Goal: Task Accomplishment & Management: Complete application form

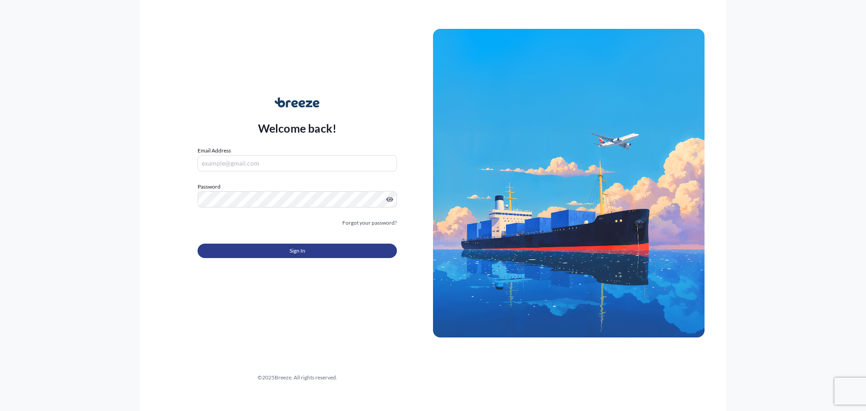
type input "[EMAIL_ADDRESS][DOMAIN_NAME]"
click at [276, 250] on button "Sign In" at bounding box center [296, 250] width 199 height 14
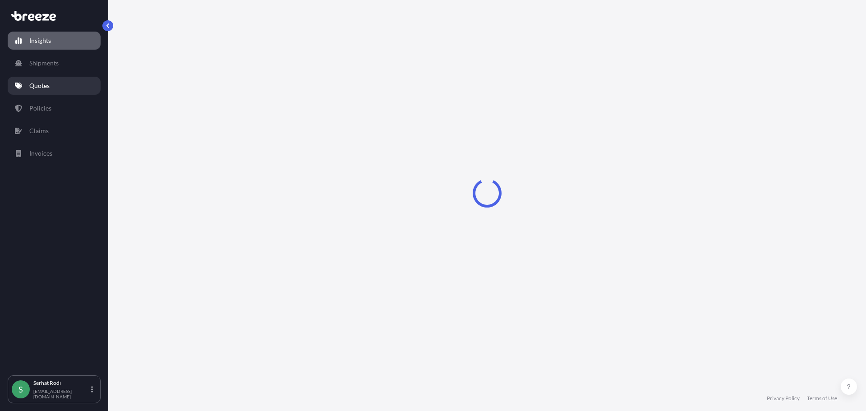
select select "2025"
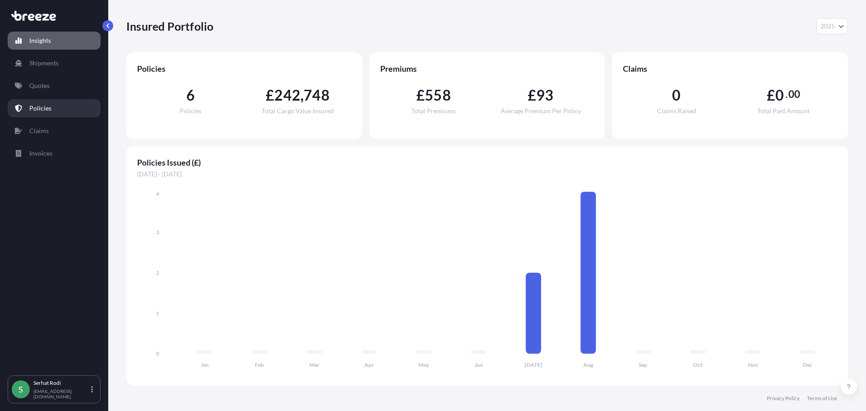
click at [46, 106] on p "Policies" at bounding box center [40, 108] width 22 height 9
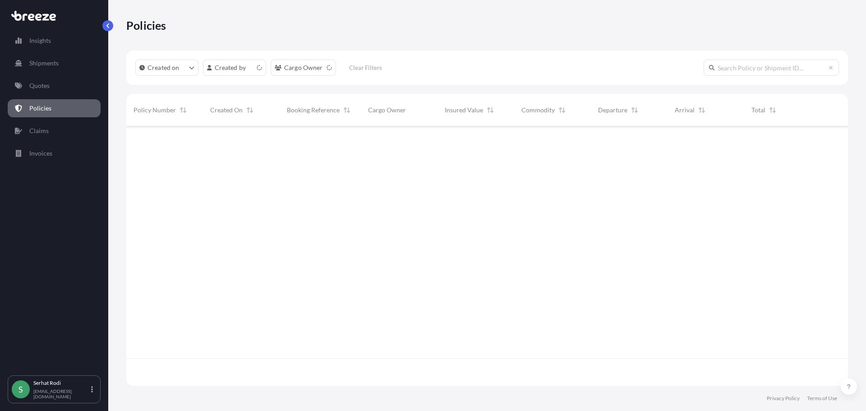
scroll to position [257, 715]
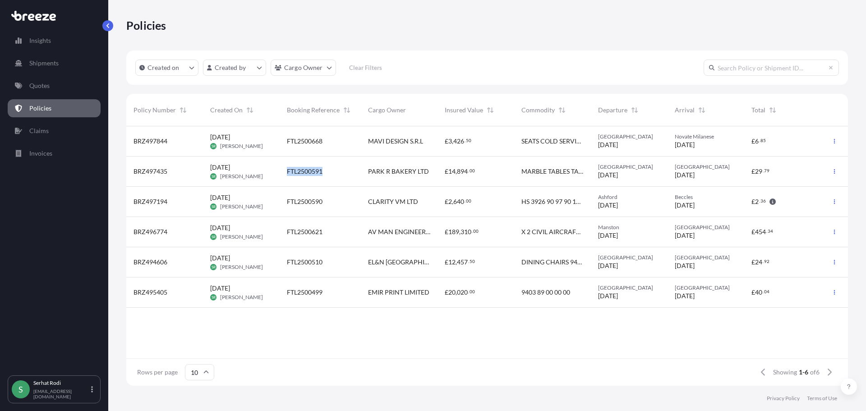
drag, startPoint x: 325, startPoint y: 170, endPoint x: 288, endPoint y: 171, distance: 37.0
click at [288, 171] on div "FTL2500591" at bounding box center [320, 171] width 67 height 9
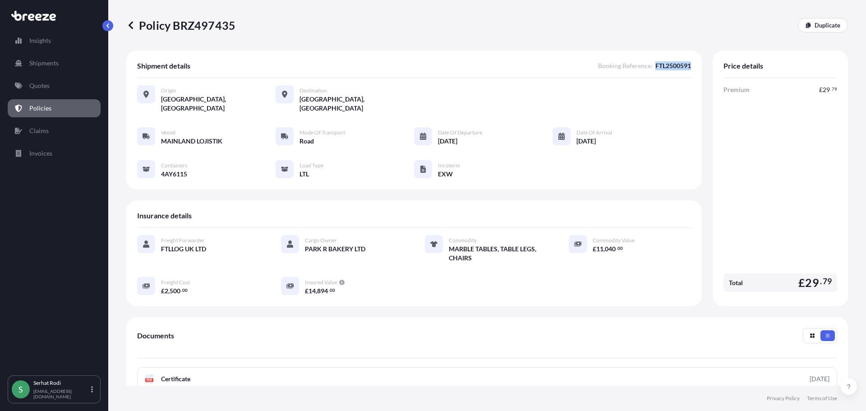
drag, startPoint x: 648, startPoint y: 66, endPoint x: 689, endPoint y: 64, distance: 41.5
click at [689, 64] on div "Shipment details Booking Reference : FTL2500591 Origin [GEOGRAPHIC_DATA], [GEOG…" at bounding box center [413, 119] width 575 height 139
copy span "FTL2500591"
drag, startPoint x: 224, startPoint y: 134, endPoint x: 161, endPoint y: 136, distance: 63.1
click at [161, 136] on div "Vessel MAINLAND LOJISTIK Mode of Transport Road Date of Departure [DATE] Date o…" at bounding box center [414, 152] width 554 height 51
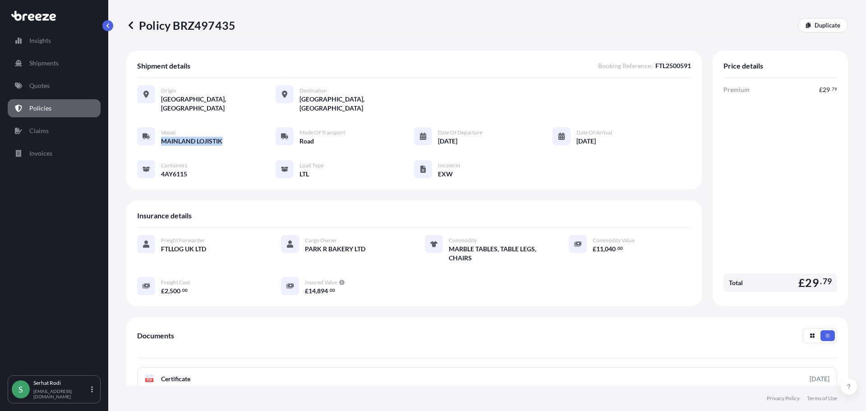
click at [161, 137] on span "MAINLAND LOJISTIK" at bounding box center [191, 141] width 61 height 9
click at [169, 137] on span "MAINLAND LOJISTIK" at bounding box center [191, 141] width 61 height 9
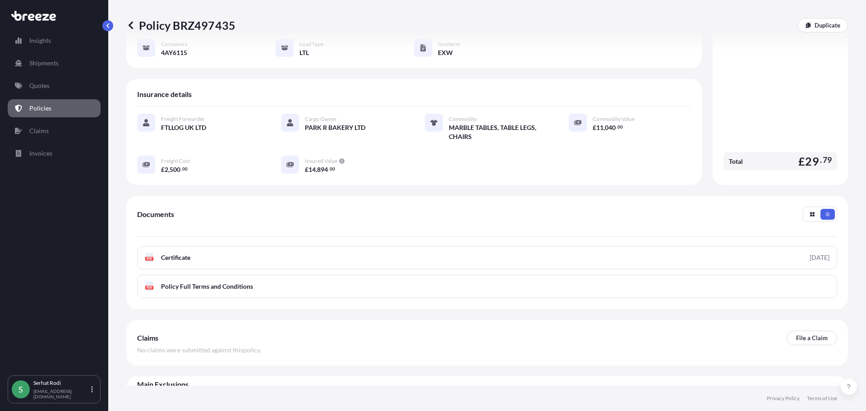
scroll to position [132, 0]
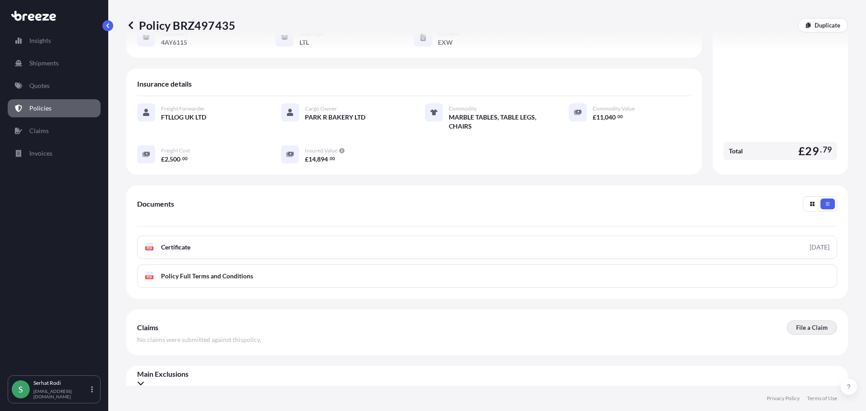
click at [801, 323] on p "File a Claim" at bounding box center [812, 327] width 32 height 9
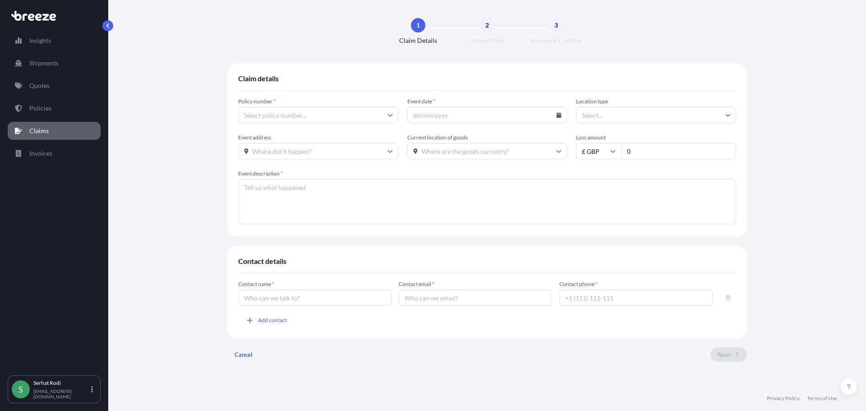
type input "BRZ497435"
click at [556, 118] on input "Event date *" at bounding box center [487, 115] width 160 height 16
click at [562, 115] on div at bounding box center [487, 115] width 160 height 16
click at [557, 115] on icon at bounding box center [558, 114] width 5 height 5
click at [468, 176] on button "3" at bounding box center [475, 169] width 14 height 14
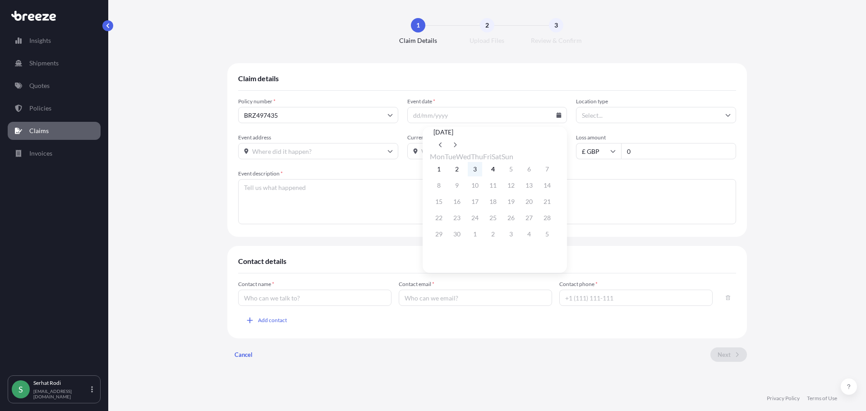
type input "[DATE]"
click at [655, 118] on input "Location type" at bounding box center [656, 115] width 160 height 16
click at [604, 206] on div "Other" at bounding box center [655, 205] width 153 height 17
click at [606, 115] on input "Other" at bounding box center [656, 115] width 160 height 16
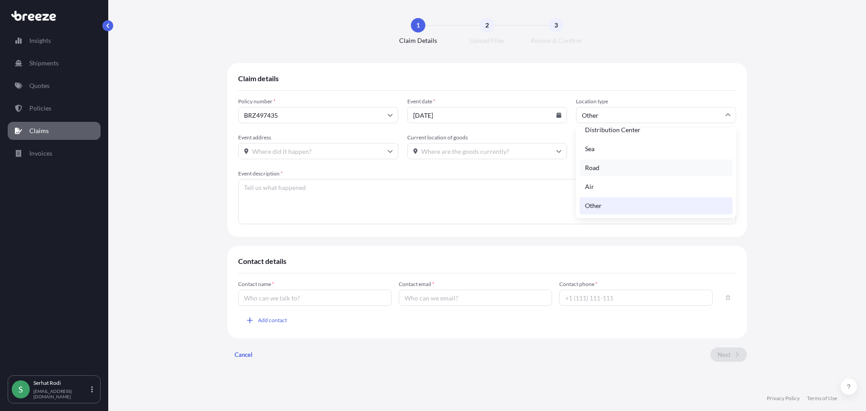
click at [602, 168] on div "Road" at bounding box center [655, 167] width 153 height 17
type input "Road"
click at [471, 152] on input "Current location of goods" at bounding box center [487, 151] width 160 height 16
click at [333, 152] on input "Event address" at bounding box center [318, 151] width 160 height 16
click at [532, 186] on textarea "Event description *" at bounding box center [487, 201] width 498 height 45
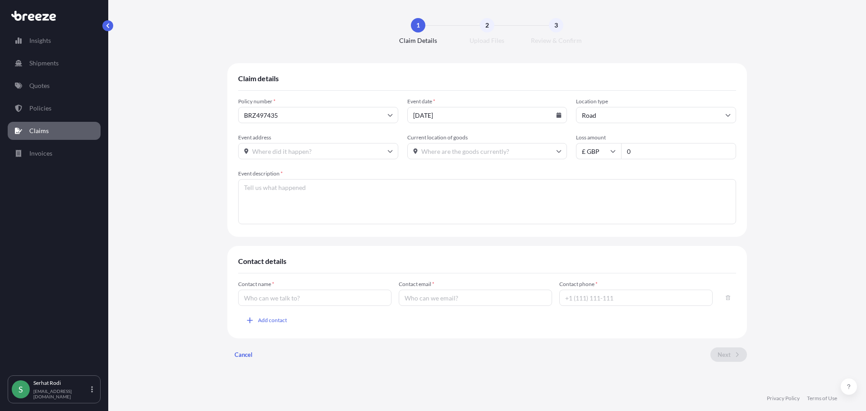
click at [661, 149] on input "0" at bounding box center [678, 151] width 115 height 16
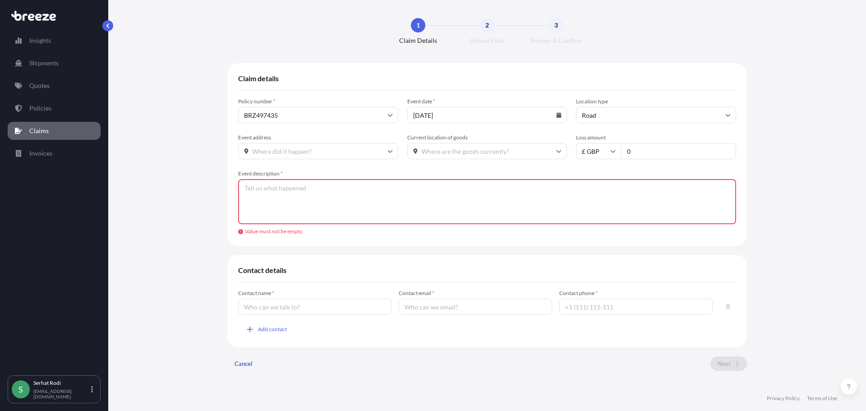
click at [343, 187] on textarea "Event description *" at bounding box center [487, 201] width 498 height 45
click at [313, 300] on input "Contact name *" at bounding box center [314, 306] width 153 height 16
click at [604, 211] on textarea "Event description *" at bounding box center [487, 201] width 498 height 45
click at [49, 132] on link "Claims" at bounding box center [54, 131] width 93 height 18
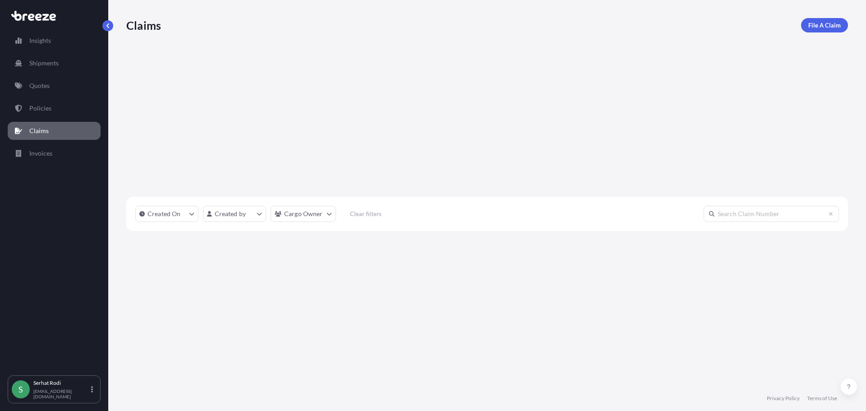
scroll to position [285, 715]
